Goal: Task Accomplishment & Management: Manage account settings

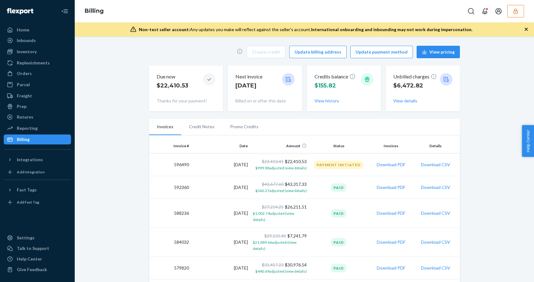
scroll to position [87, 0]
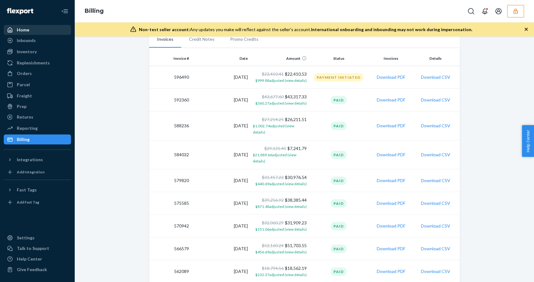
click at [33, 32] on div "Home" at bounding box center [37, 30] width 66 height 9
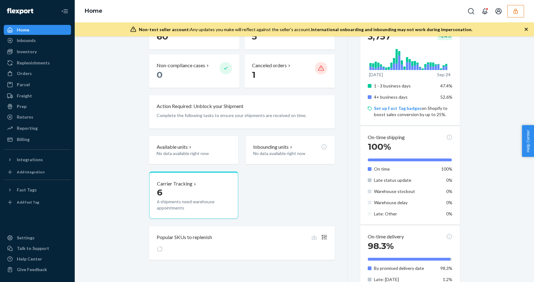
scroll to position [187, 0]
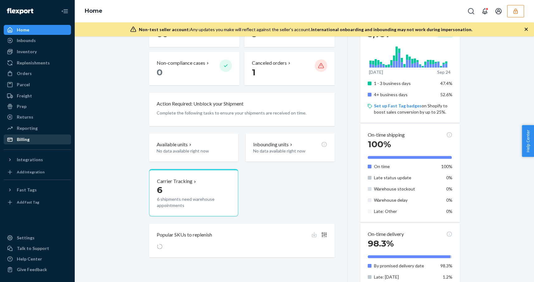
click at [37, 142] on div "Billing" at bounding box center [37, 139] width 66 height 9
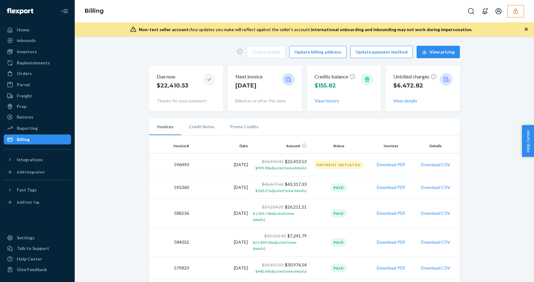
click at [518, 9] on icon "button" at bounding box center [515, 11] width 6 height 6
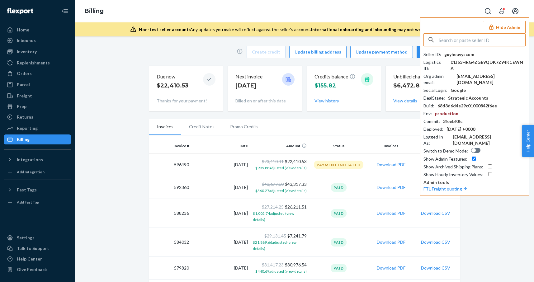
click at [473, 40] on input "text" at bounding box center [482, 40] width 87 height 12
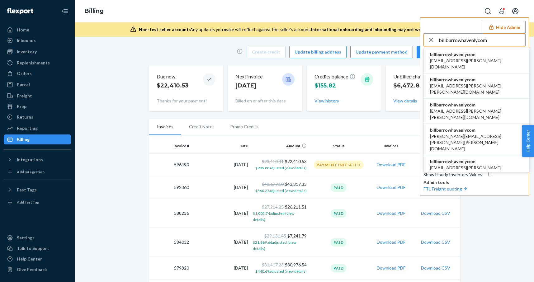
type input "billburrowhavenlycom"
click at [461, 55] on span "billburrowhavenlycom" at bounding box center [476, 54] width 93 height 6
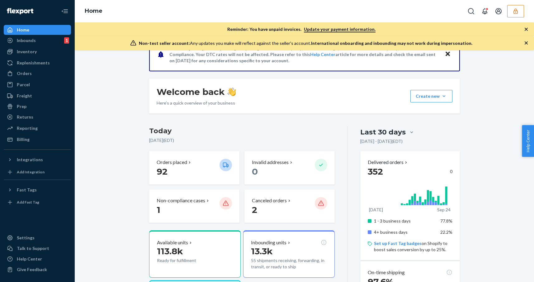
scroll to position [73, 0]
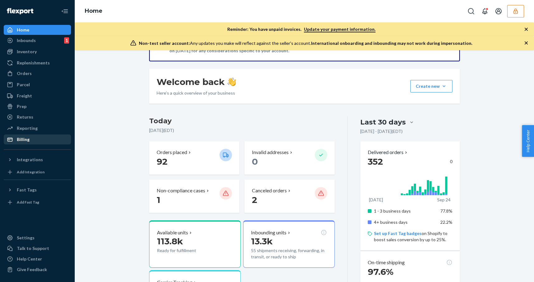
click at [47, 138] on div "Billing" at bounding box center [37, 139] width 66 height 9
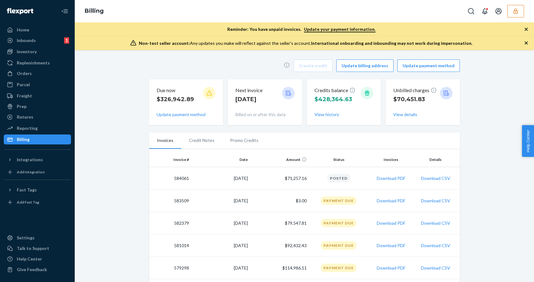
click at [165, 124] on div "Due now $326,942.89 Update payment method" at bounding box center [186, 102] width 74 height 46
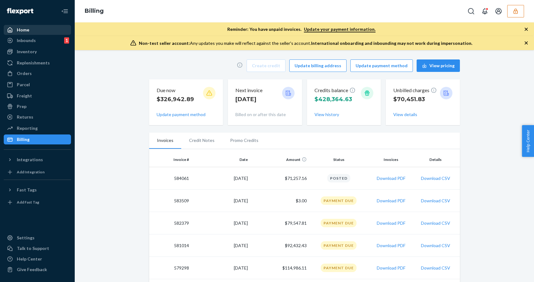
click at [38, 34] on link "Home" at bounding box center [37, 30] width 67 height 10
